Goal: Transaction & Acquisition: Obtain resource

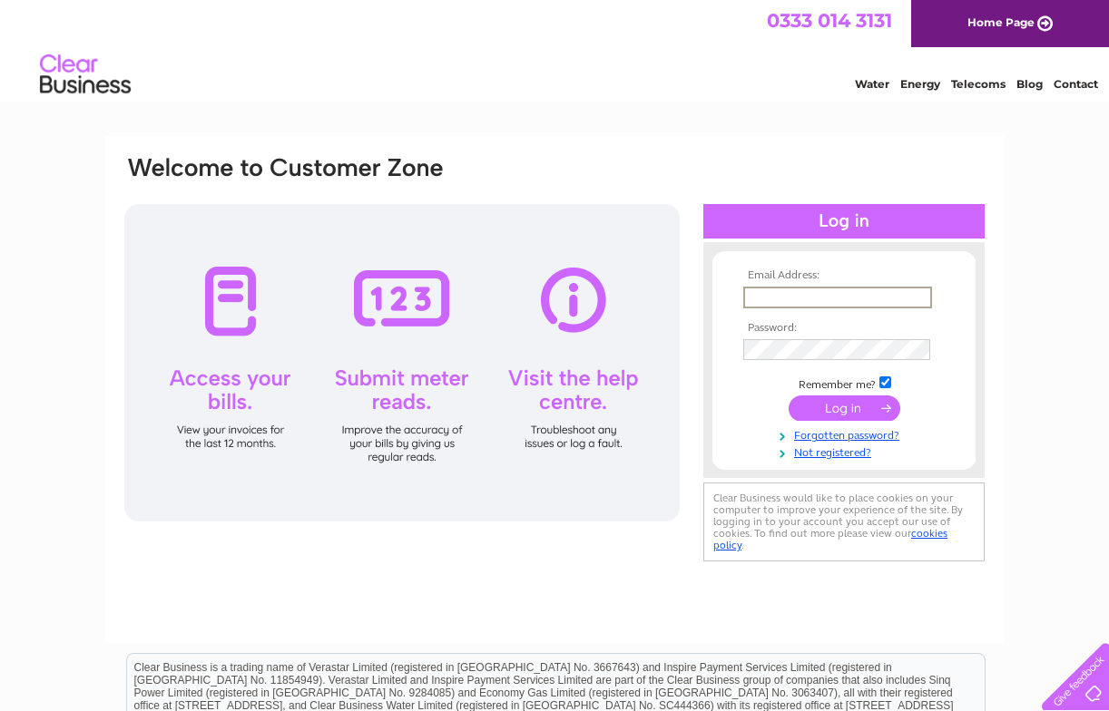
type input "info@lime-electrical.co.uk"
click at [861, 406] on input "submit" at bounding box center [844, 408] width 112 height 25
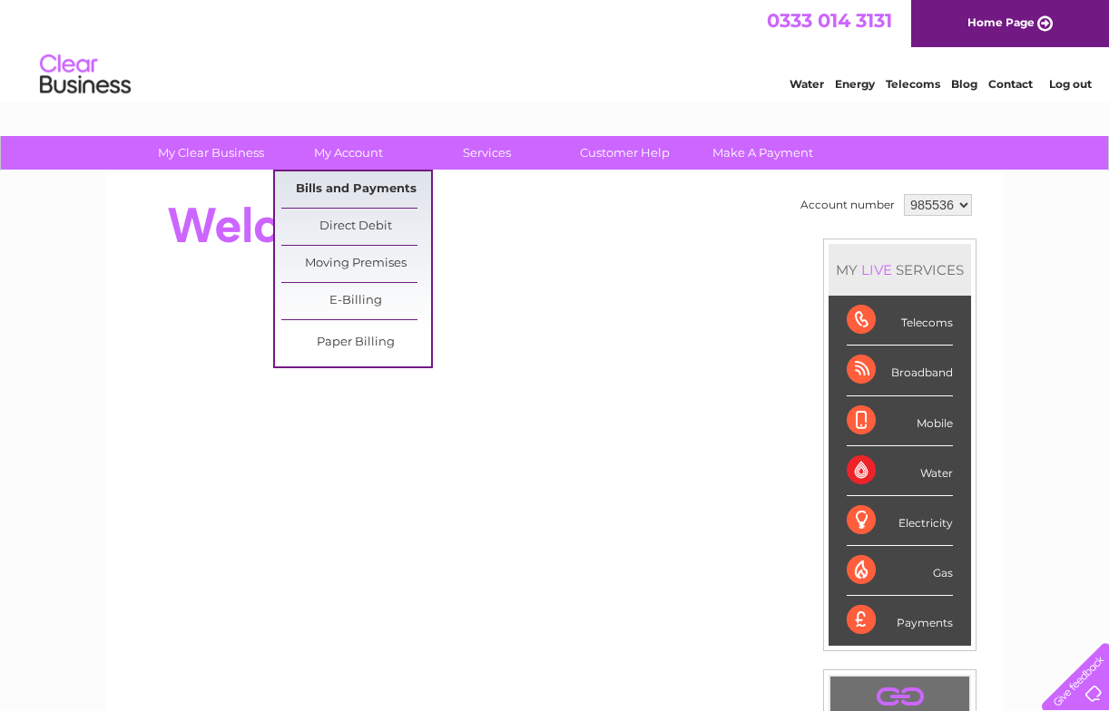
click at [340, 184] on link "Bills and Payments" at bounding box center [356, 189] width 150 height 36
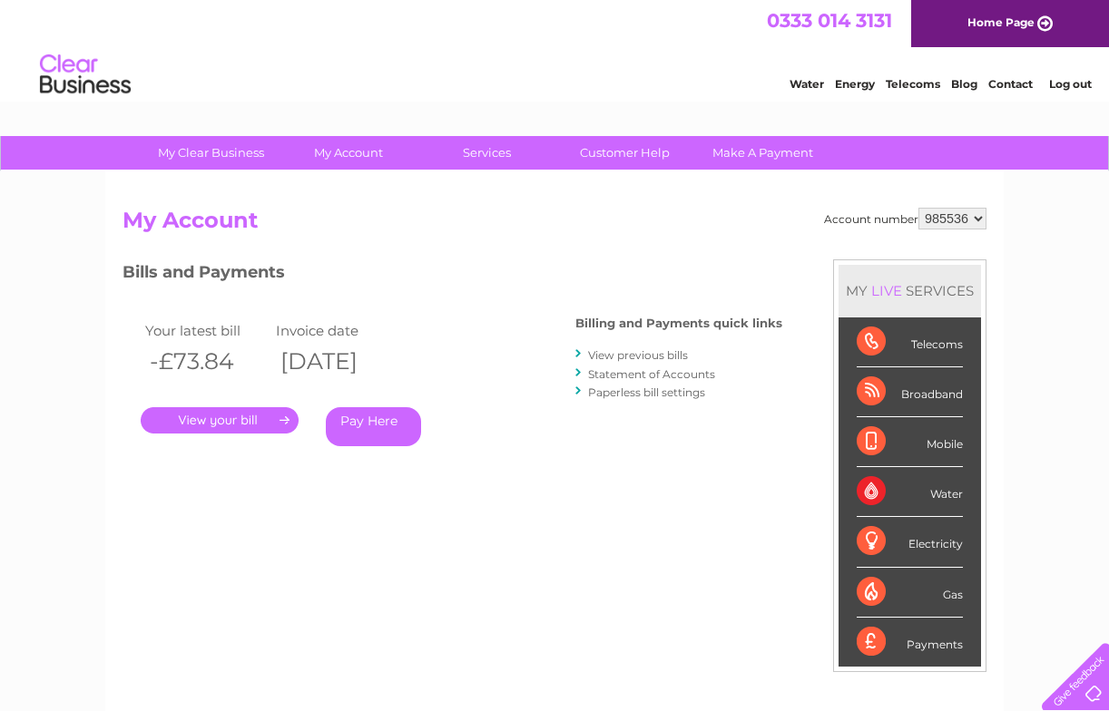
click at [232, 414] on link "." at bounding box center [220, 420] width 158 height 26
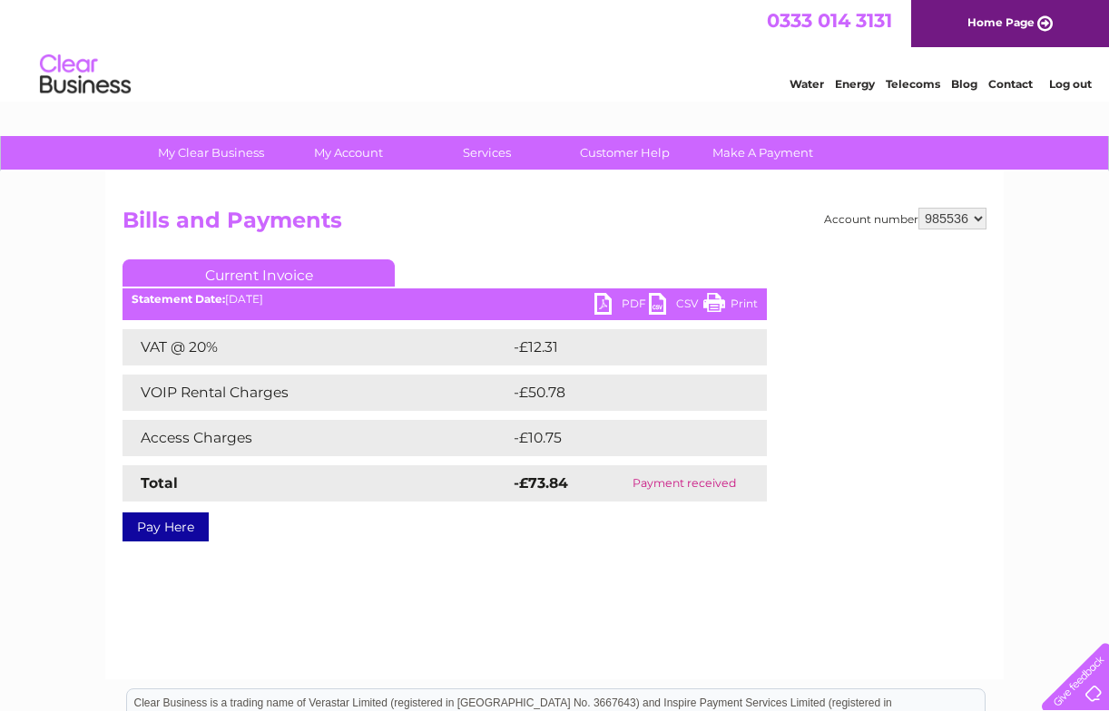
click at [613, 299] on link "PDF" at bounding box center [621, 306] width 54 height 26
click at [646, 47] on div "Water Energy Telecoms Blog Contact Log out" at bounding box center [554, 76] width 1109 height 59
click at [1070, 88] on link "Log out" at bounding box center [1070, 84] width 43 height 14
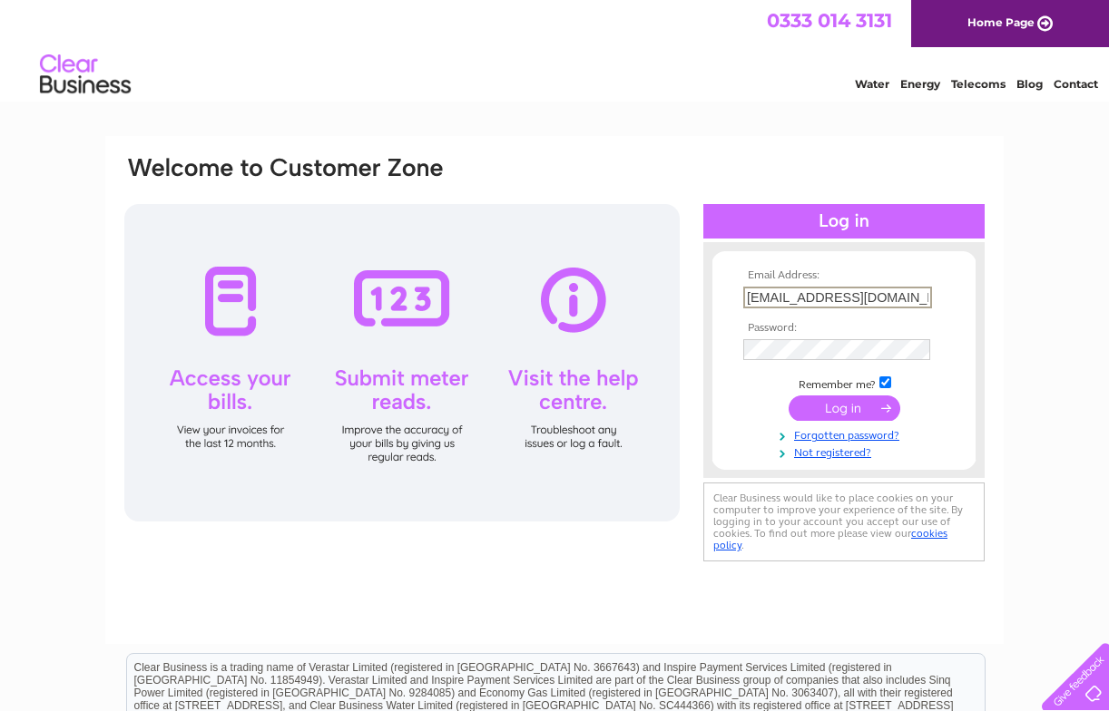
type input "[EMAIL_ADDRESS][DOMAIN_NAME]"
click at [826, 416] on input "submit" at bounding box center [844, 408] width 112 height 25
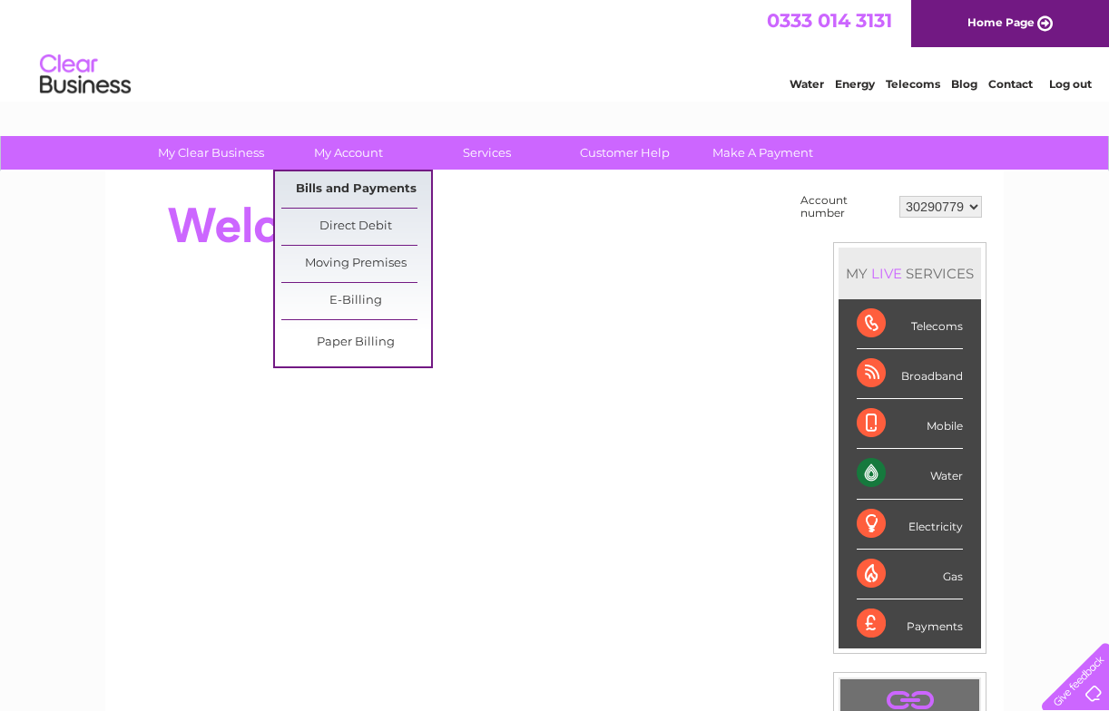
click at [344, 191] on link "Bills and Payments" at bounding box center [356, 189] width 150 height 36
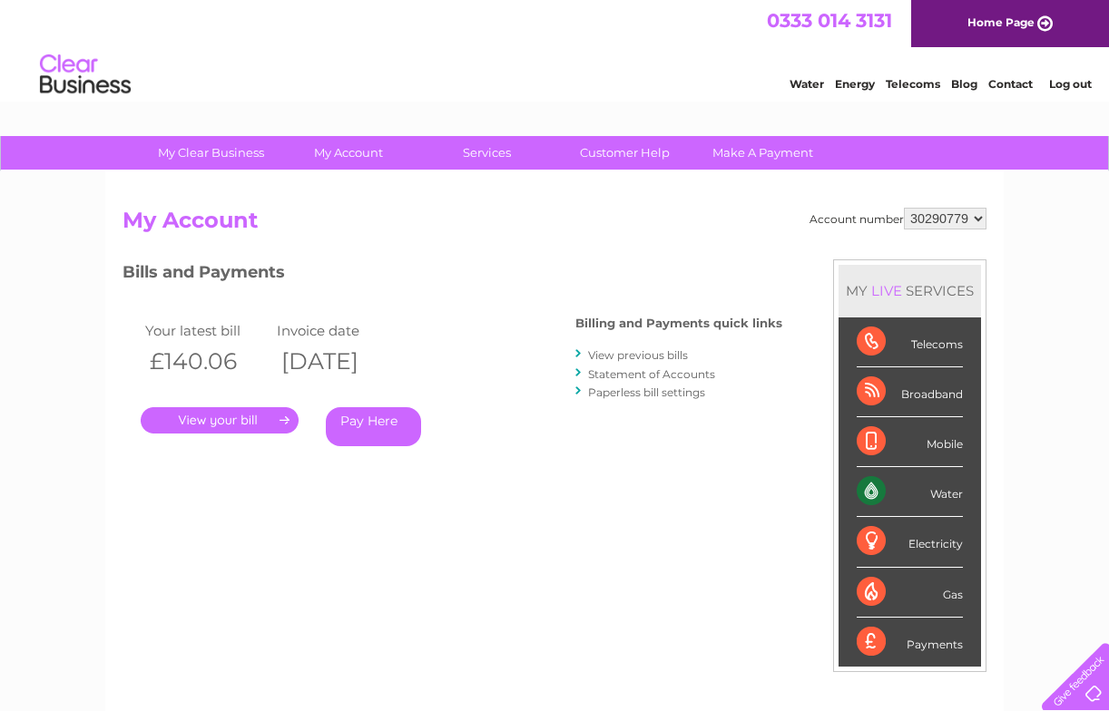
click at [227, 420] on link "." at bounding box center [220, 420] width 158 height 26
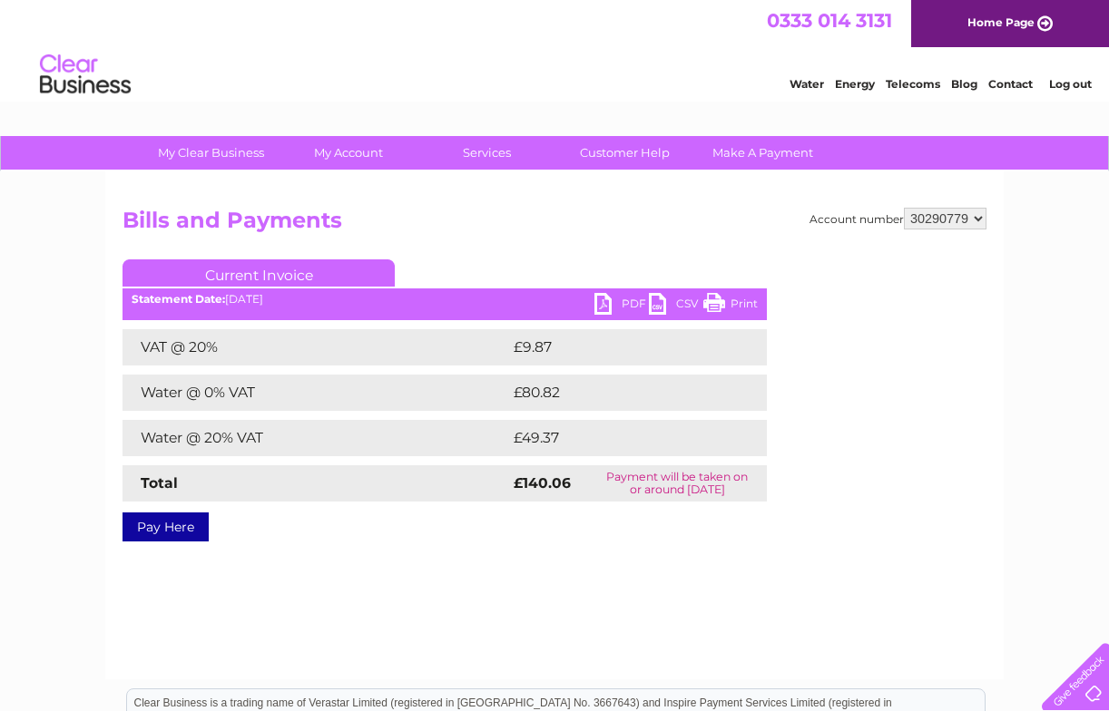
click at [610, 303] on link "PDF" at bounding box center [621, 306] width 54 height 26
